Goal: Information Seeking & Learning: Learn about a topic

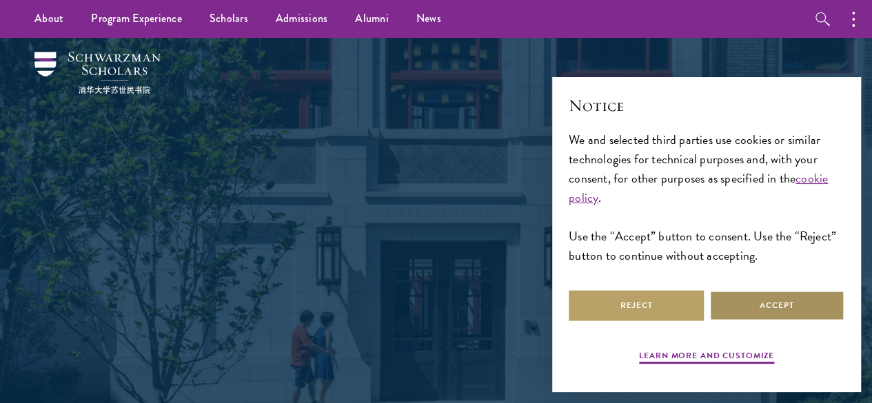
click at [754, 300] on button "Accept" at bounding box center [777, 305] width 135 height 31
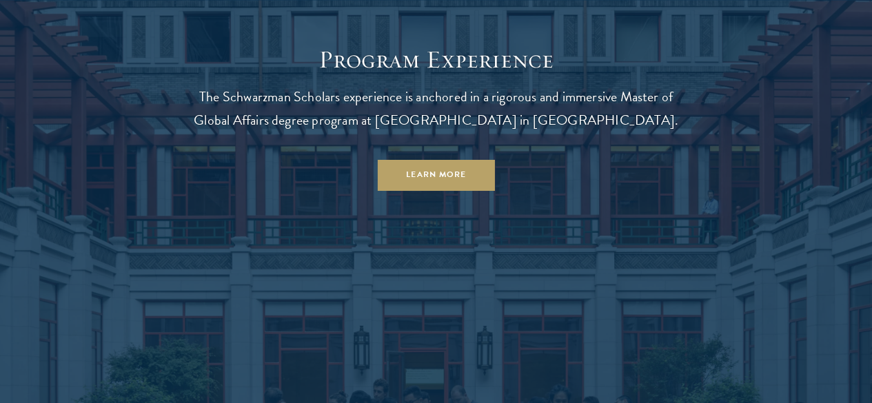
scroll to position [1128, 0]
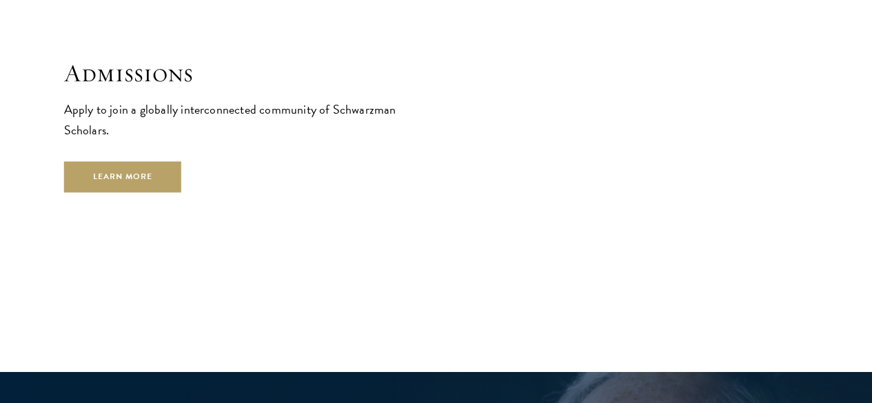
drag, startPoint x: 877, startPoint y: 26, endPoint x: 882, endPoint y: 214, distance: 189.0
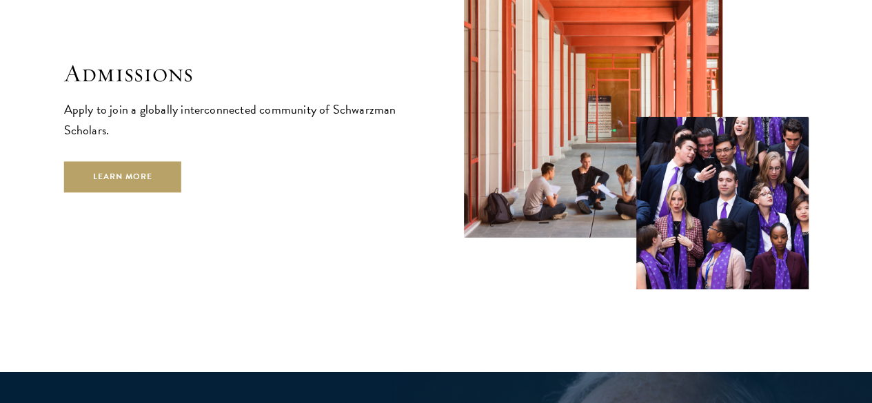
click at [872, 214] on html "About Overview Leadership Donors Program Experience Overview Curriculum Student…" at bounding box center [436, 113] width 872 height 4636
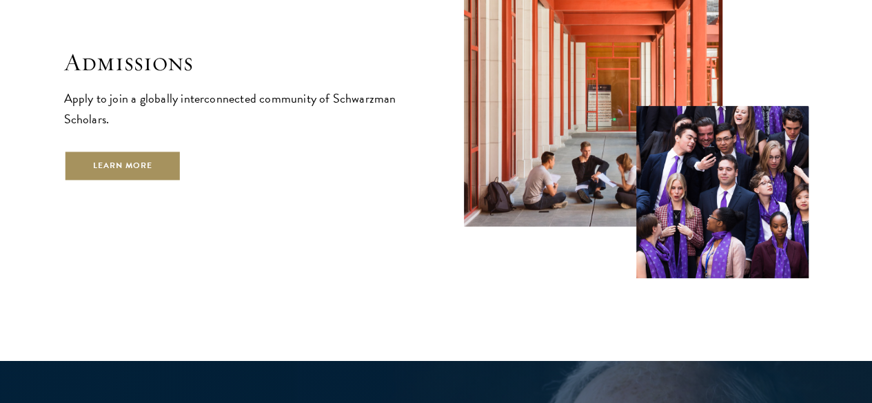
click at [182, 172] on link "Learn More" at bounding box center [123, 165] width 118 height 31
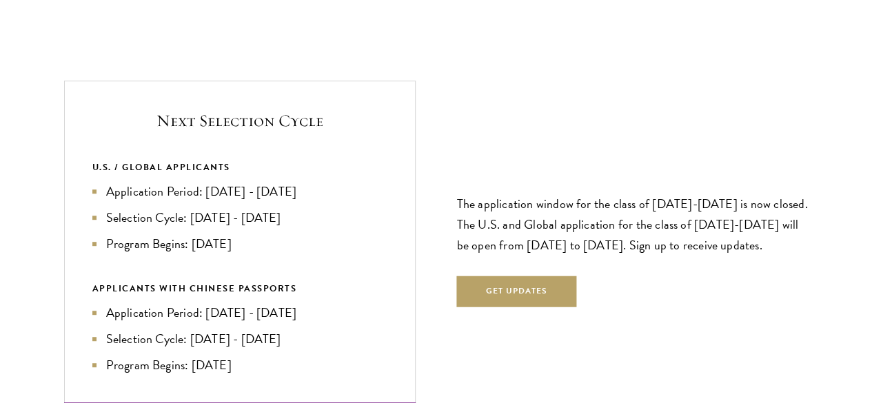
scroll to position [2868, 0]
